Goal: Task Accomplishment & Management: Use online tool/utility

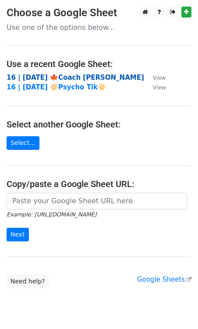
click at [39, 77] on strong "16 | [DATE] 🍁Coach [PERSON_NAME]" at bounding box center [75, 77] width 137 height 8
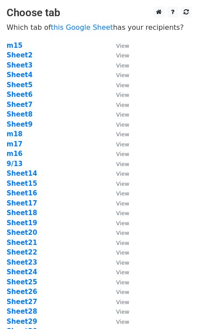
click at [32, 236] on td "Sheet20" at bounding box center [57, 232] width 101 height 10
click at [29, 234] on strong "Sheet20" at bounding box center [22, 232] width 31 height 8
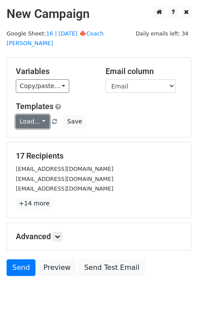
click at [29, 115] on link "Load..." at bounding box center [33, 122] width 34 height 14
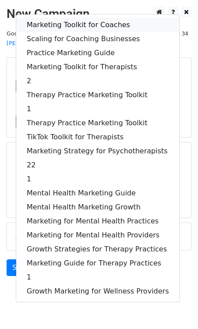
click at [66, 18] on link "Marketing Toolkit for Coaches" at bounding box center [97, 25] width 163 height 14
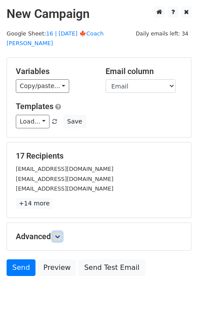
click at [59, 234] on icon at bounding box center [57, 236] width 5 height 5
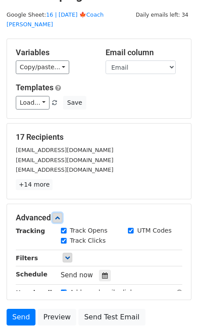
scroll to position [94, 0]
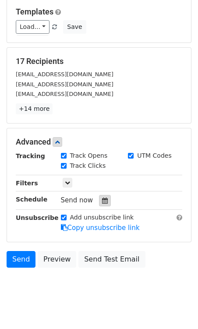
click at [102, 197] on icon at bounding box center [105, 200] width 6 height 6
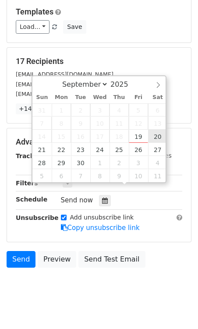
type input "2025-09-20 12:00"
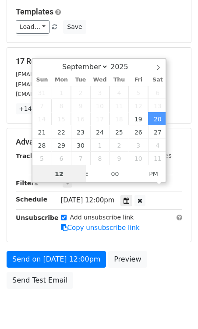
scroll to position [0, 0]
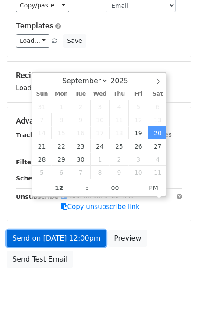
click at [73, 230] on link "Send on Sep 20 at 12:00pm" at bounding box center [56, 238] width 99 height 17
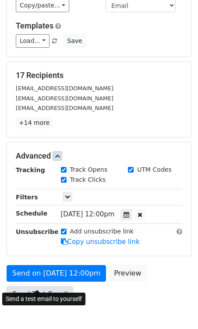
click at [49, 286] on link "Send Test Email" at bounding box center [40, 294] width 66 height 17
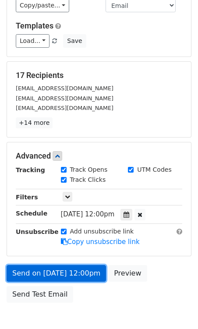
click at [52, 265] on link "Send on Sep 20 at 12:00pm" at bounding box center [56, 273] width 99 height 17
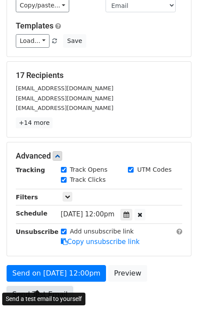
click at [49, 286] on link "Send Test Email" at bounding box center [40, 294] width 66 height 17
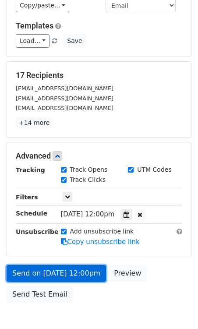
click at [55, 265] on link "Send on Sep 20 at 12:00pm" at bounding box center [56, 273] width 99 height 17
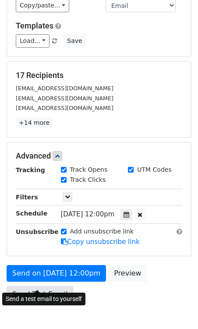
click at [53, 286] on link "Send Test Email" at bounding box center [40, 294] width 66 height 17
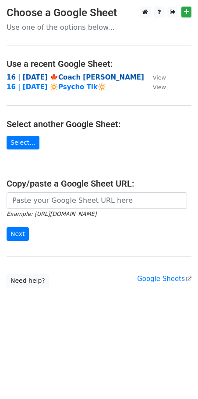
click at [48, 75] on strong "16 | [DATE] 🍁Coach [PERSON_NAME]" at bounding box center [75, 77] width 137 height 8
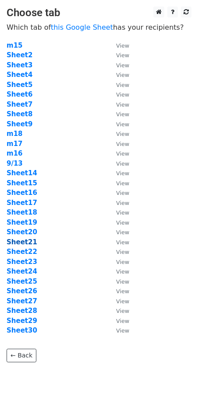
click at [26, 242] on strong "Sheet21" at bounding box center [22, 242] width 31 height 8
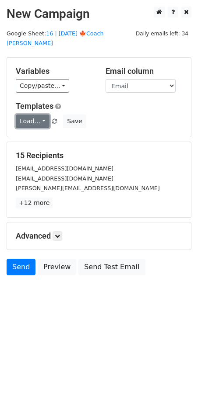
click at [24, 115] on link "Load..." at bounding box center [33, 122] width 34 height 14
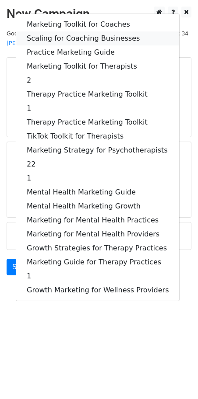
click at [65, 31] on link "Scaling for Coaching Businesses" at bounding box center [97, 38] width 163 height 14
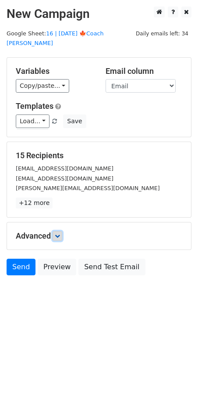
drag, startPoint x: 59, startPoint y: 223, endPoint x: 70, endPoint y: 241, distance: 21.5
click at [59, 234] on icon at bounding box center [57, 236] width 5 height 5
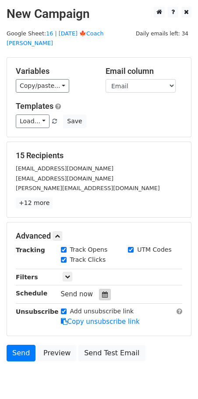
click at [102, 292] on icon at bounding box center [105, 295] width 6 height 6
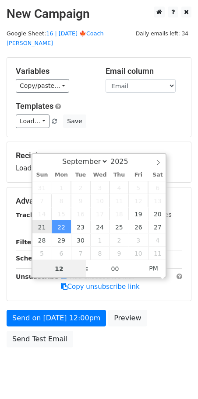
type input "2025-09-21 12:00"
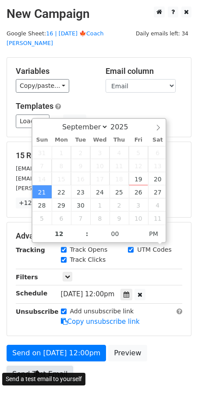
click at [35, 366] on link "Send Test Email" at bounding box center [40, 374] width 66 height 17
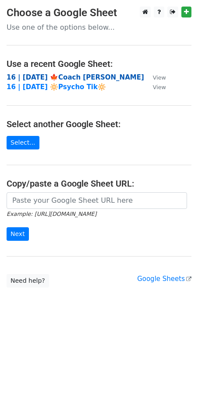
click at [57, 78] on strong "16 | SEP 13 '25 🍁Coach Tik" at bounding box center [75, 77] width 137 height 8
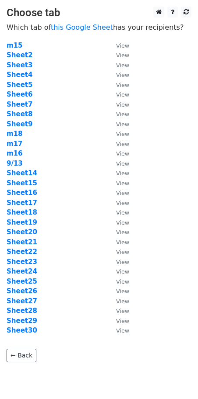
click at [28, 247] on td "Sheet21" at bounding box center [57, 243] width 101 height 10
click at [28, 249] on strong "Sheet22" at bounding box center [22, 252] width 31 height 8
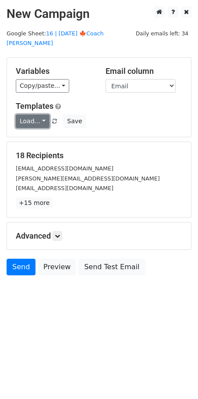
click at [34, 115] on link "Load..." at bounding box center [33, 122] width 34 height 14
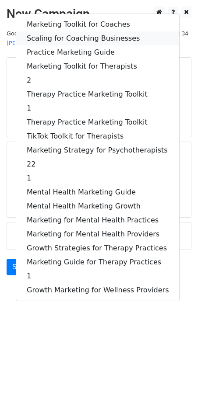
click at [62, 31] on link "Scaling for Coaching Businesses" at bounding box center [97, 38] width 163 height 14
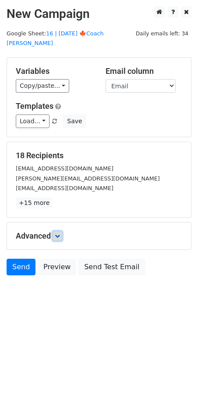
click at [60, 234] on icon at bounding box center [57, 236] width 5 height 5
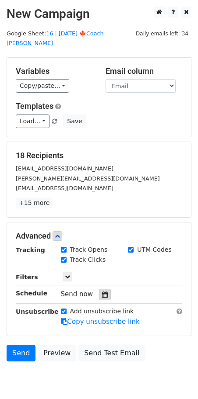
click at [102, 292] on icon at bounding box center [105, 295] width 6 height 6
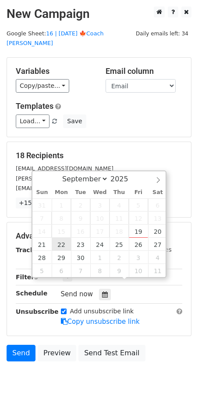
type input "[DATE] 12:00"
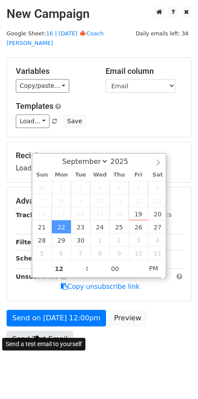
click at [38, 334] on link "Send Test Email" at bounding box center [40, 339] width 66 height 17
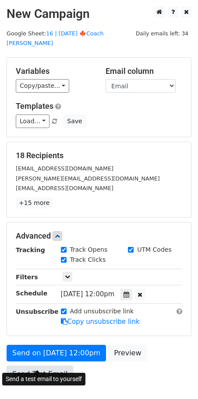
click at [45, 366] on link "Send Test Email" at bounding box center [40, 374] width 66 height 17
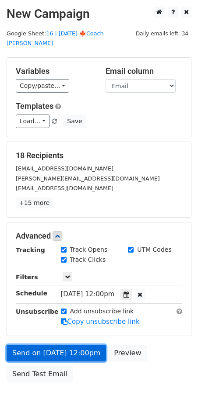
click at [56, 345] on link "Send on [DATE] 12:00pm" at bounding box center [56, 353] width 99 height 17
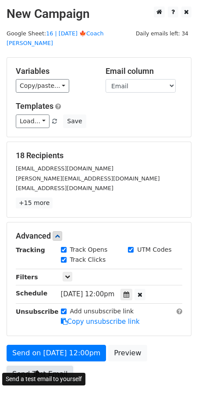
click at [44, 366] on link "Send Test Email" at bounding box center [40, 374] width 66 height 17
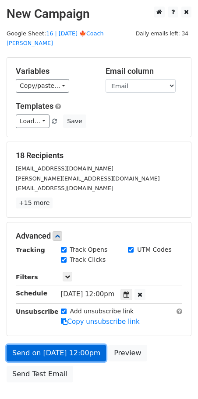
click at [50, 345] on link "Send on [DATE] 12:00pm" at bounding box center [56, 353] width 99 height 17
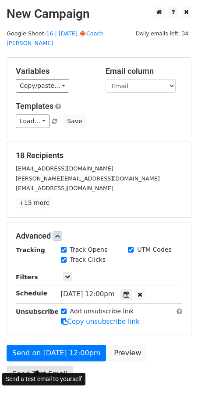
click at [46, 366] on link "Send Test Email" at bounding box center [40, 374] width 66 height 17
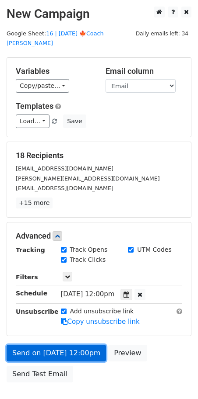
click at [53, 349] on link "Send on [DATE] 12:00pm" at bounding box center [56, 353] width 99 height 17
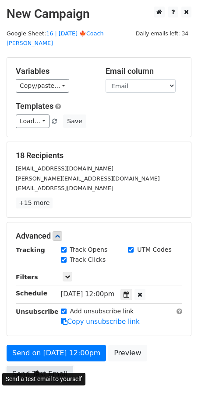
click at [48, 366] on link "Send Test Email" at bounding box center [40, 374] width 66 height 17
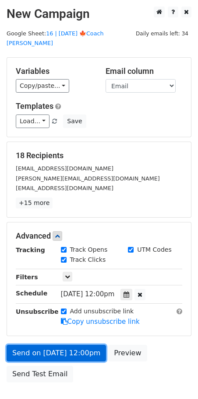
click at [56, 345] on link "Send on [DATE] 12:00pm" at bounding box center [56, 353] width 99 height 17
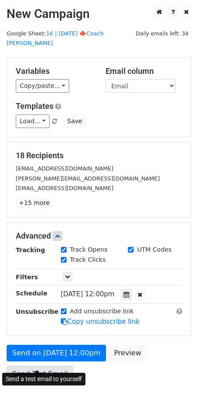
click at [45, 366] on link "Send Test Email" at bounding box center [40, 374] width 66 height 17
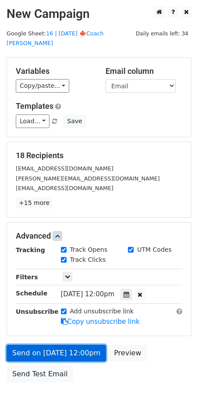
click at [61, 345] on link "Send on [DATE] 12:00pm" at bounding box center [56, 353] width 99 height 17
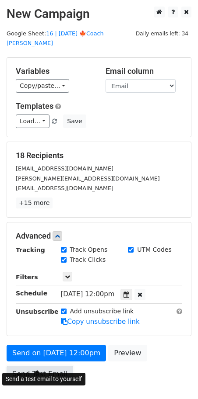
click at [49, 366] on link "Send Test Email" at bounding box center [40, 374] width 66 height 17
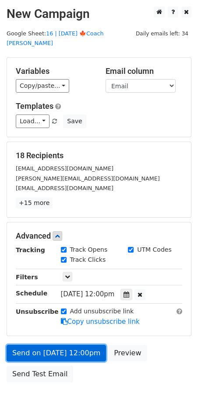
click at [60, 345] on link "Send on [DATE] 12:00pm" at bounding box center [56, 353] width 99 height 17
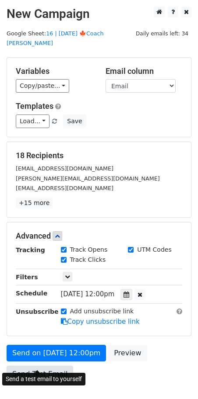
click at [46, 366] on link "Send Test Email" at bounding box center [40, 374] width 66 height 17
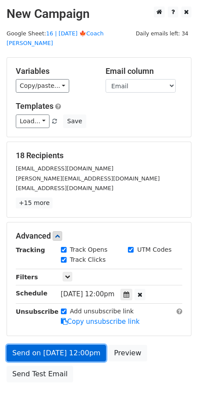
click at [58, 345] on link "Send on [DATE] 12:00pm" at bounding box center [56, 353] width 99 height 17
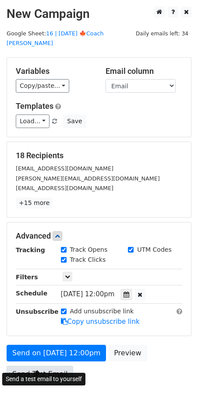
click at [47, 366] on link "Send Test Email" at bounding box center [40, 374] width 66 height 17
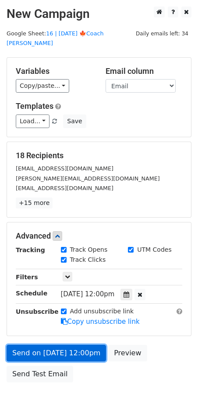
click at [57, 345] on link "Send on [DATE] 12:00pm" at bounding box center [56, 353] width 99 height 17
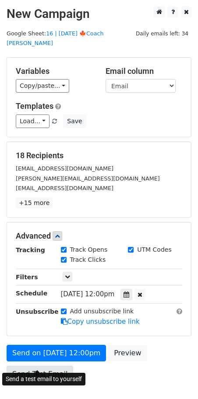
click at [46, 366] on link "Send Test Email" at bounding box center [40, 374] width 66 height 17
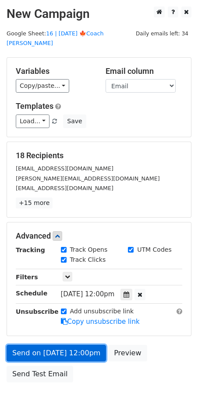
click at [56, 345] on link "Send on [DATE] 12:00pm" at bounding box center [56, 353] width 99 height 17
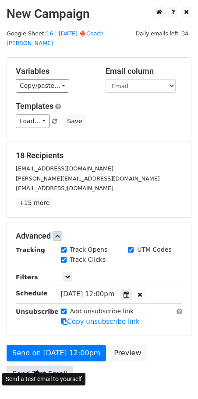
click at [46, 366] on link "Send Test Email" at bounding box center [40, 374] width 66 height 17
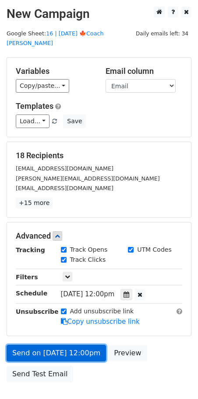
click at [61, 345] on link "Send on [DATE] 12:00pm" at bounding box center [56, 353] width 99 height 17
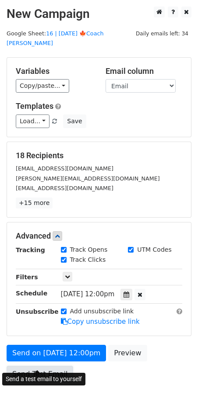
click at [55, 366] on link "Send Test Email" at bounding box center [40, 374] width 66 height 17
